Goal: Task Accomplishment & Management: Manage account settings

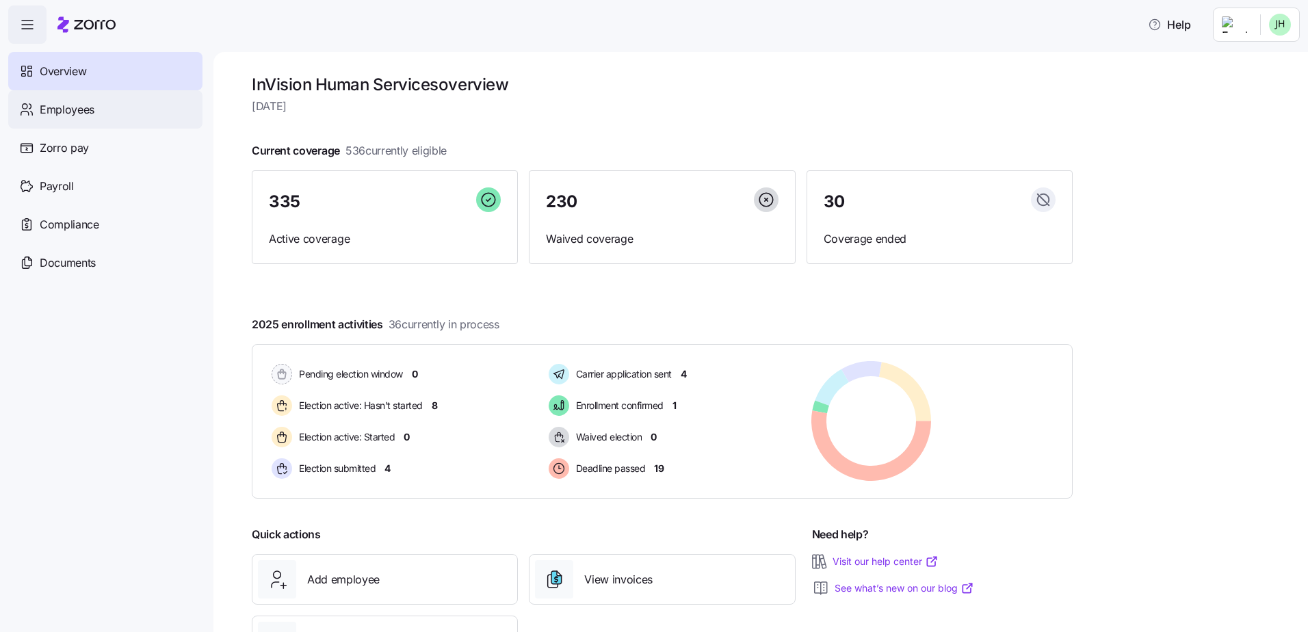
click at [72, 109] on span "Employees" at bounding box center [67, 109] width 55 height 17
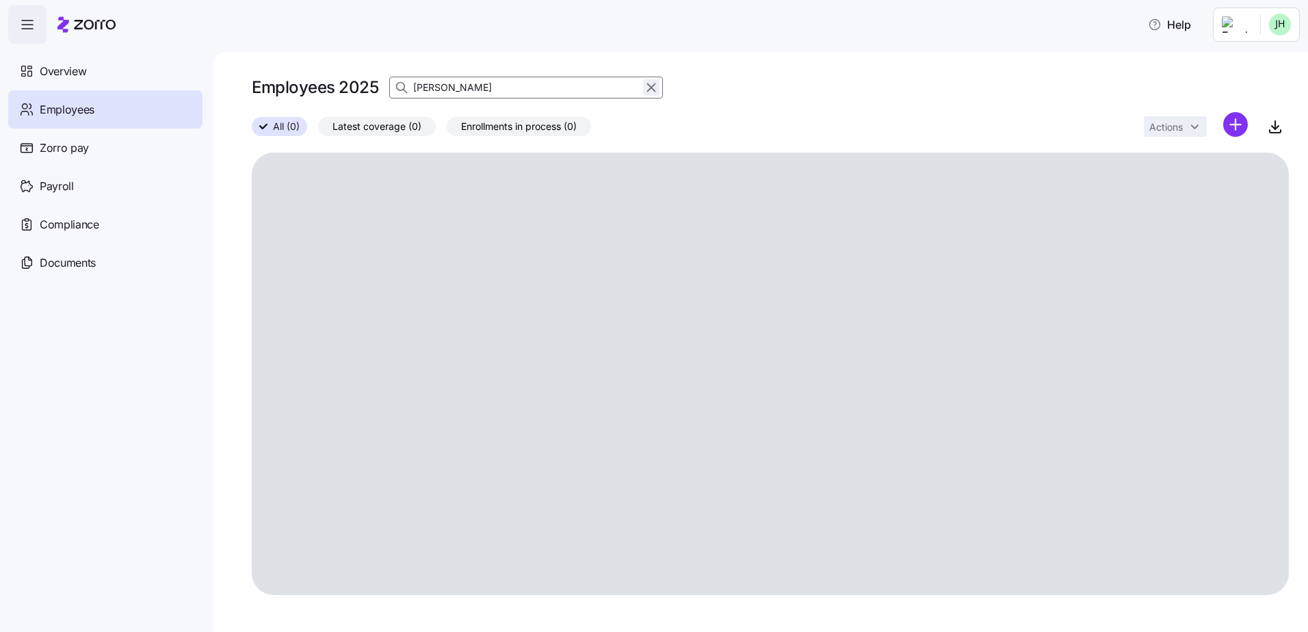
click at [651, 89] on icon "button" at bounding box center [651, 87] width 15 height 16
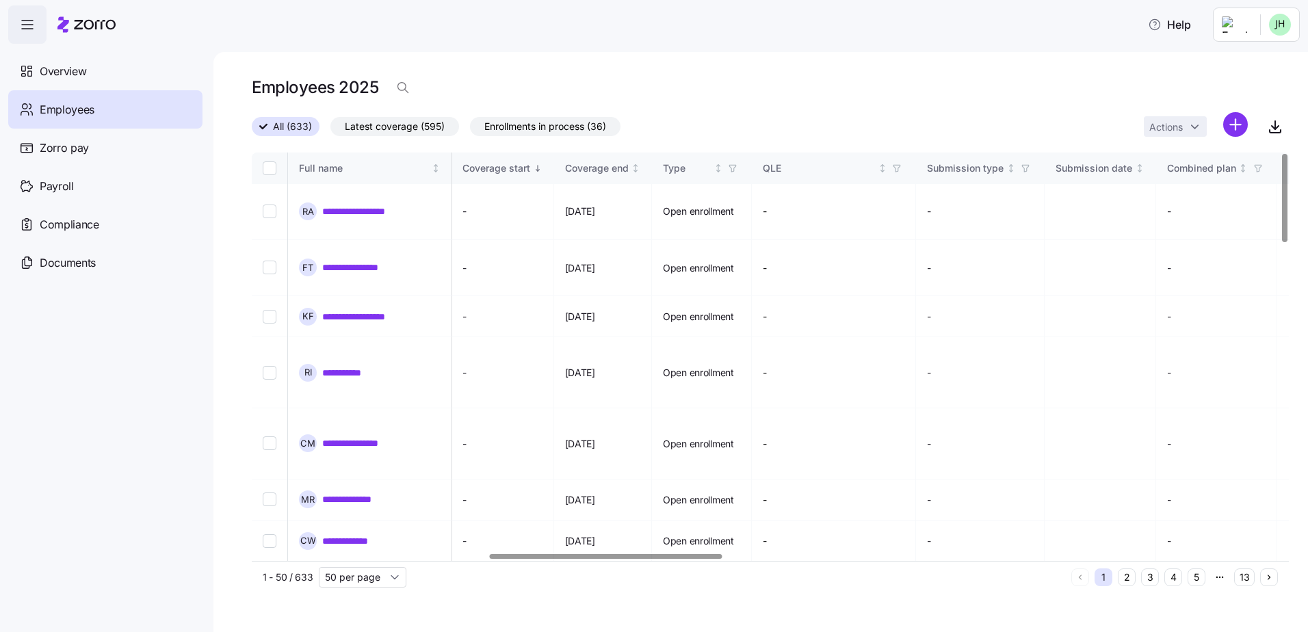
scroll to position [0, 1051]
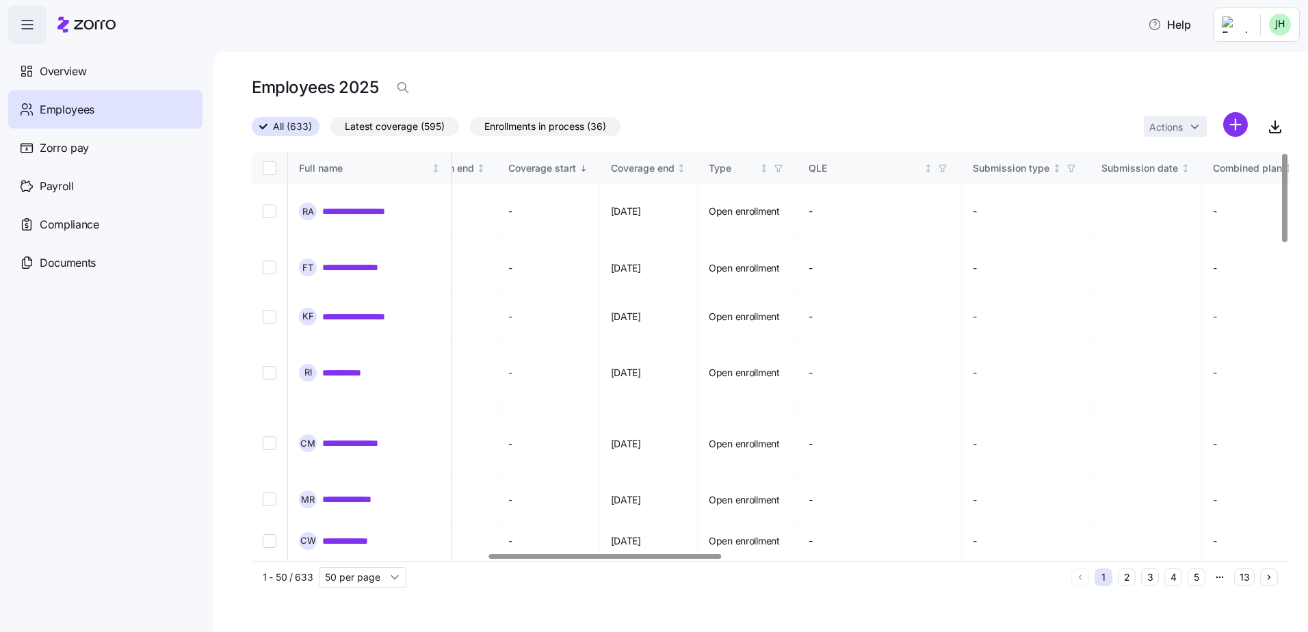
click at [685, 559] on div at bounding box center [605, 556] width 233 height 5
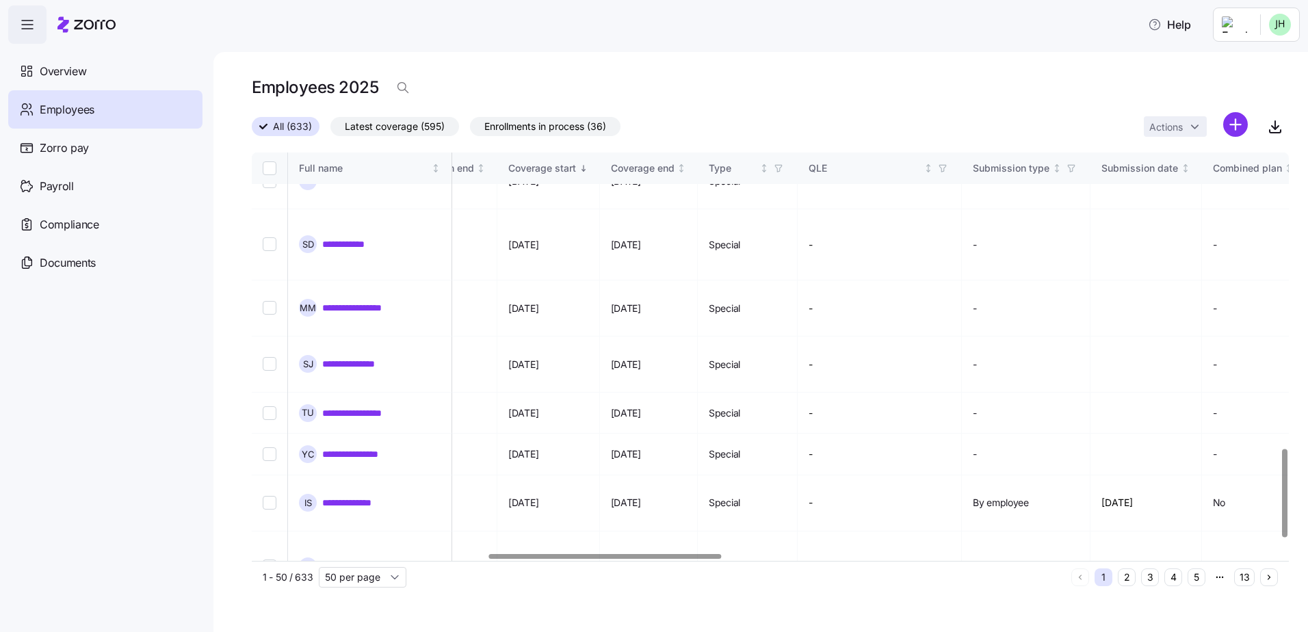
scroll to position [1441, 1051]
click at [400, 579] on input "50 per page" at bounding box center [363, 577] width 88 height 21
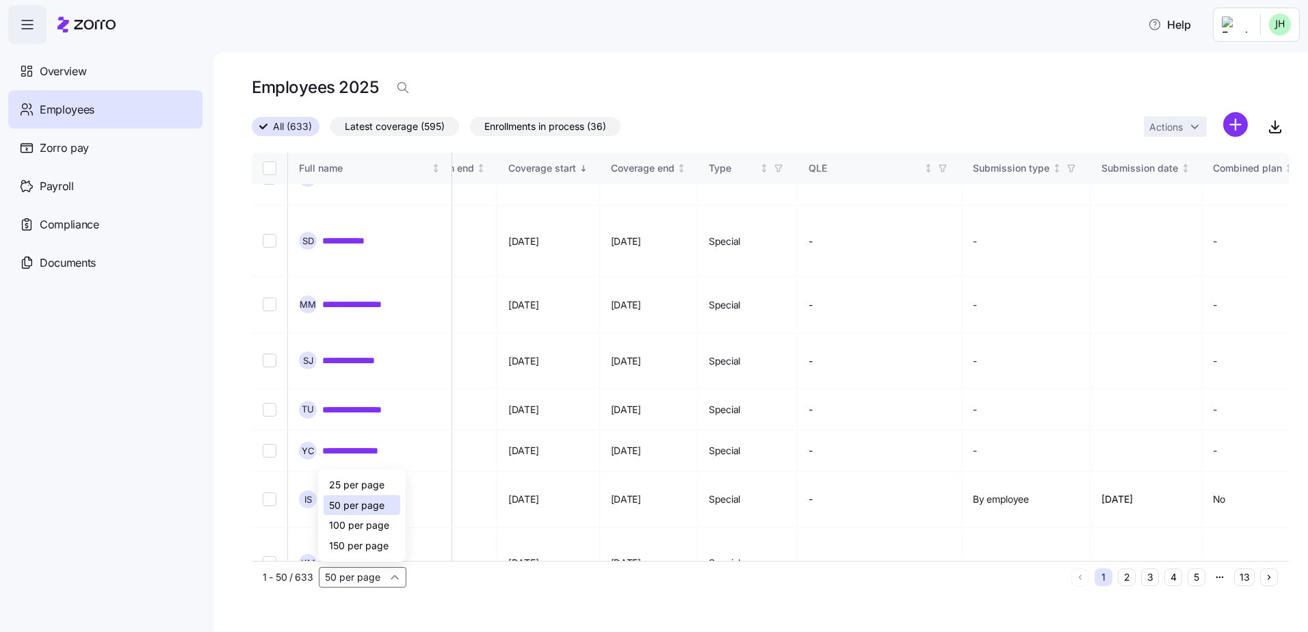
click at [370, 527] on span "100 per page" at bounding box center [359, 525] width 60 height 15
type input "100 per page"
click at [1271, 125] on icon "button" at bounding box center [1275, 126] width 16 height 16
